Goal: Information Seeking & Learning: Learn about a topic

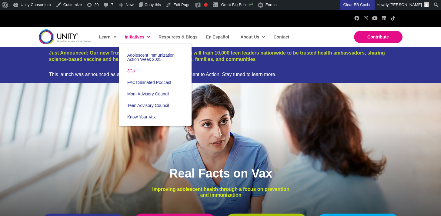
click at [131, 74] on link "3Cs" at bounding box center [155, 71] width 73 height 12
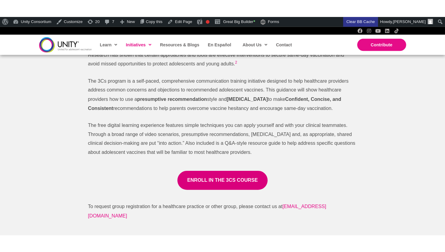
scroll to position [348, 0]
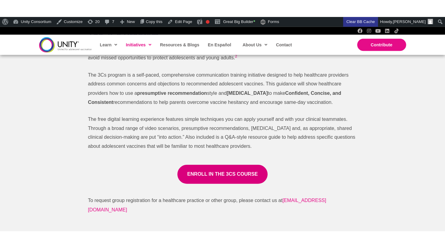
scroll to position [326, 0]
